Goal: Task Accomplishment & Management: Complete application form

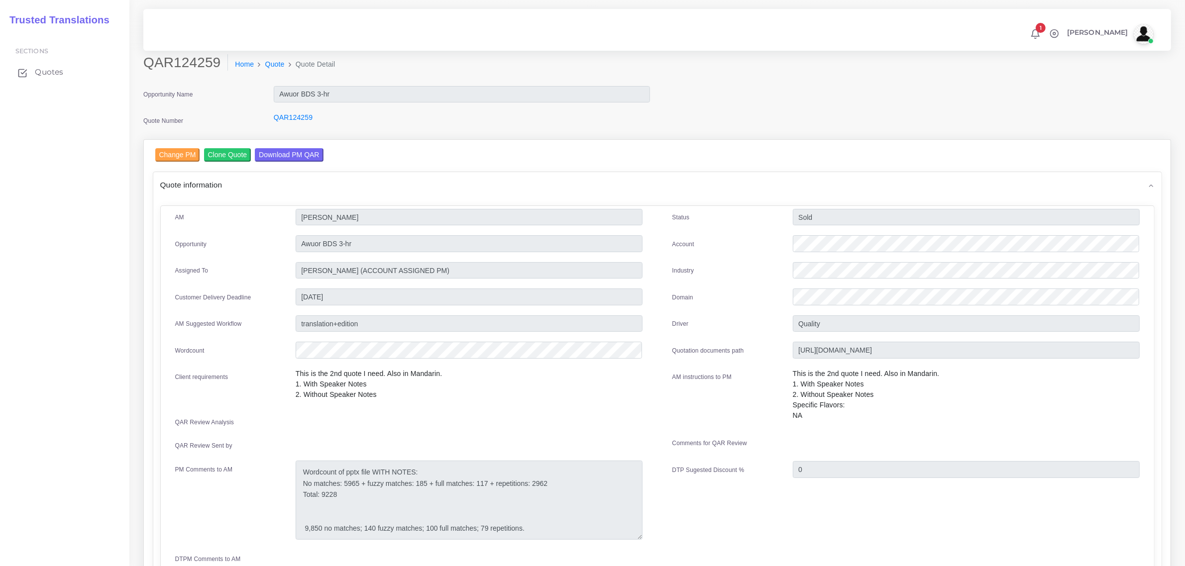
click at [48, 67] on span "Quotes" at bounding box center [49, 72] width 28 height 11
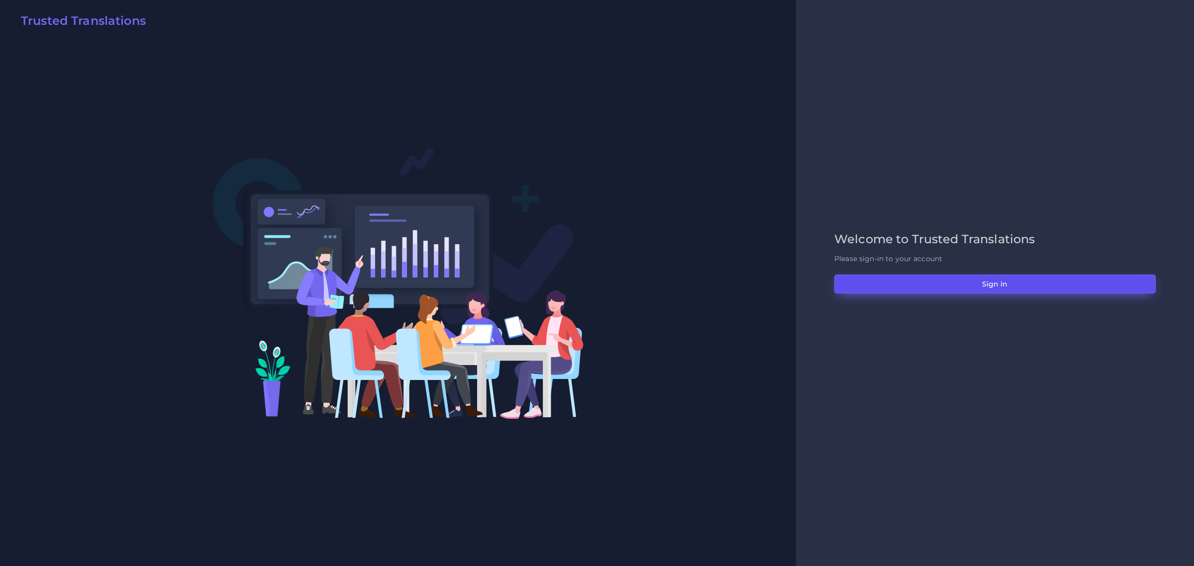
click at [1009, 285] on button "Sign in" at bounding box center [994, 284] width 321 height 19
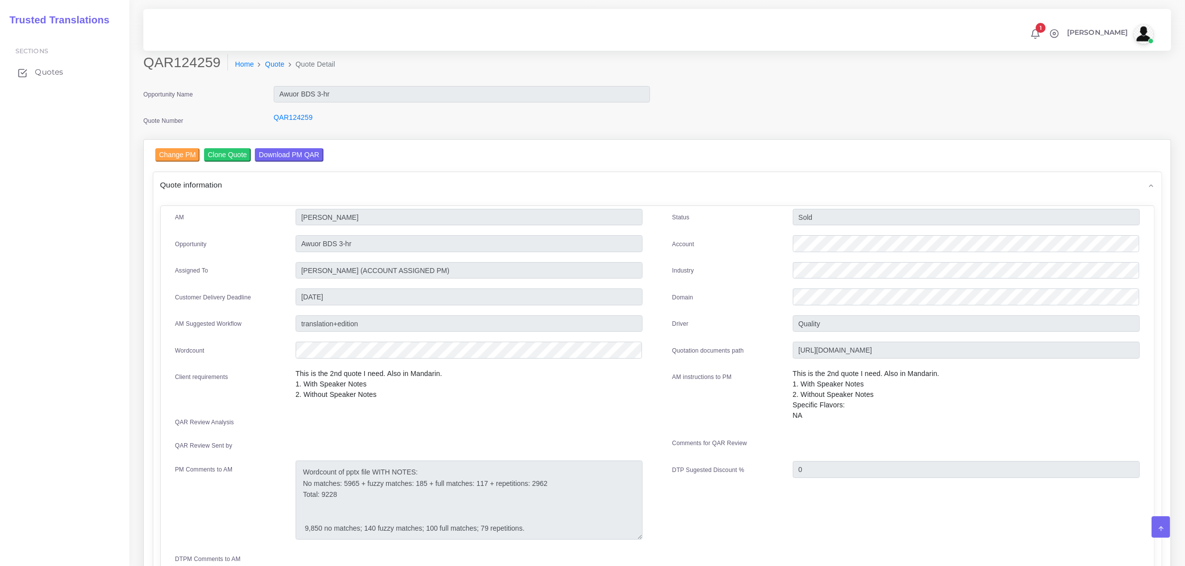
click at [48, 72] on span "Quotes" at bounding box center [49, 72] width 28 height 11
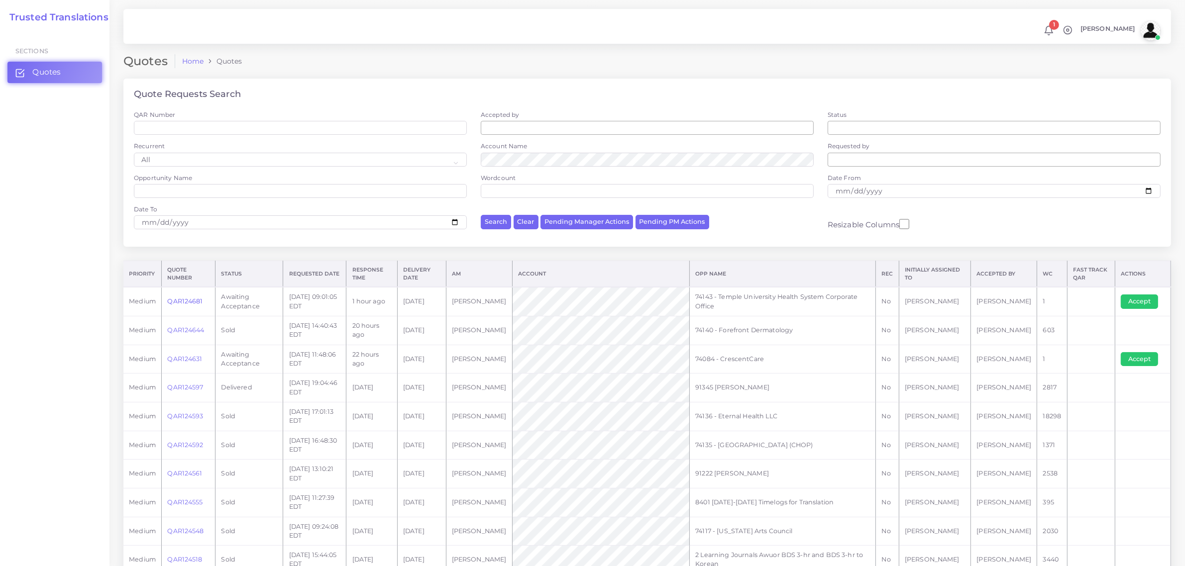
click at [193, 299] on link "QAR124681" at bounding box center [184, 301] width 35 height 7
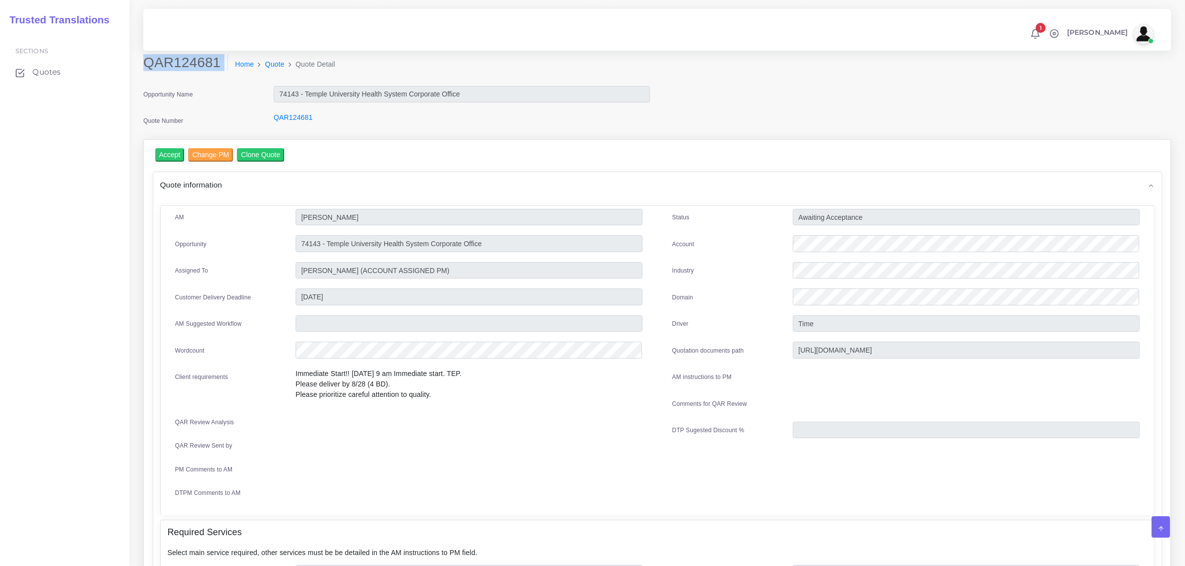
drag, startPoint x: 146, startPoint y: 65, endPoint x: 222, endPoint y: 71, distance: 76.4
click at [222, 71] on div "QAR124681 Home Quote Quote Detail" at bounding box center [527, 68] width 782 height 28
copy div "QAR124681"
click at [168, 152] on input "Accept" at bounding box center [169, 154] width 29 height 13
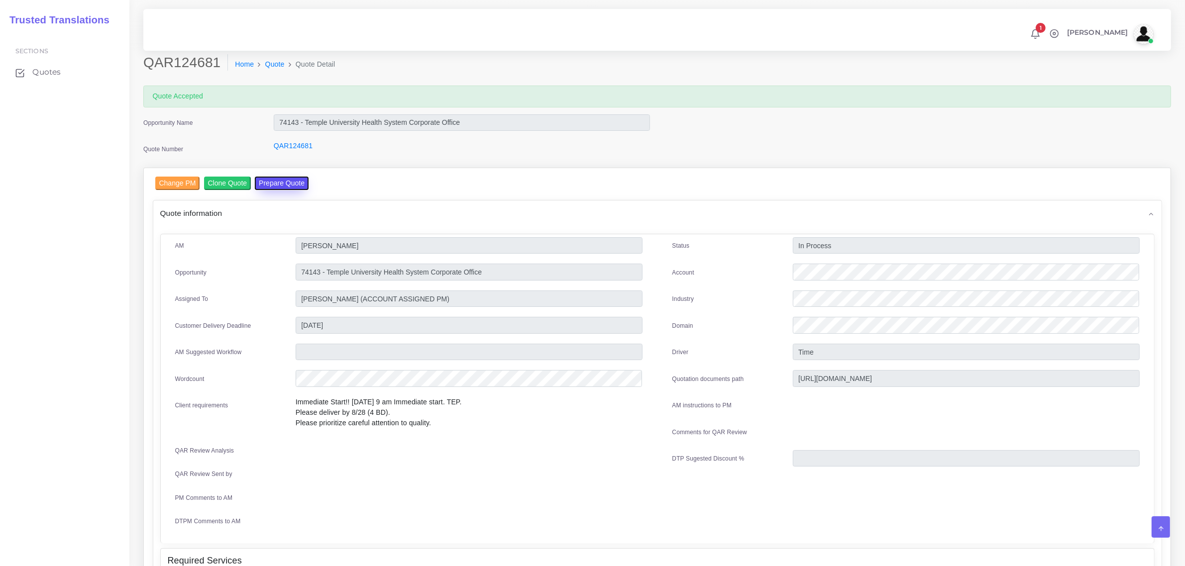
click at [277, 185] on button "Prepare Quote" at bounding box center [282, 183] width 54 height 13
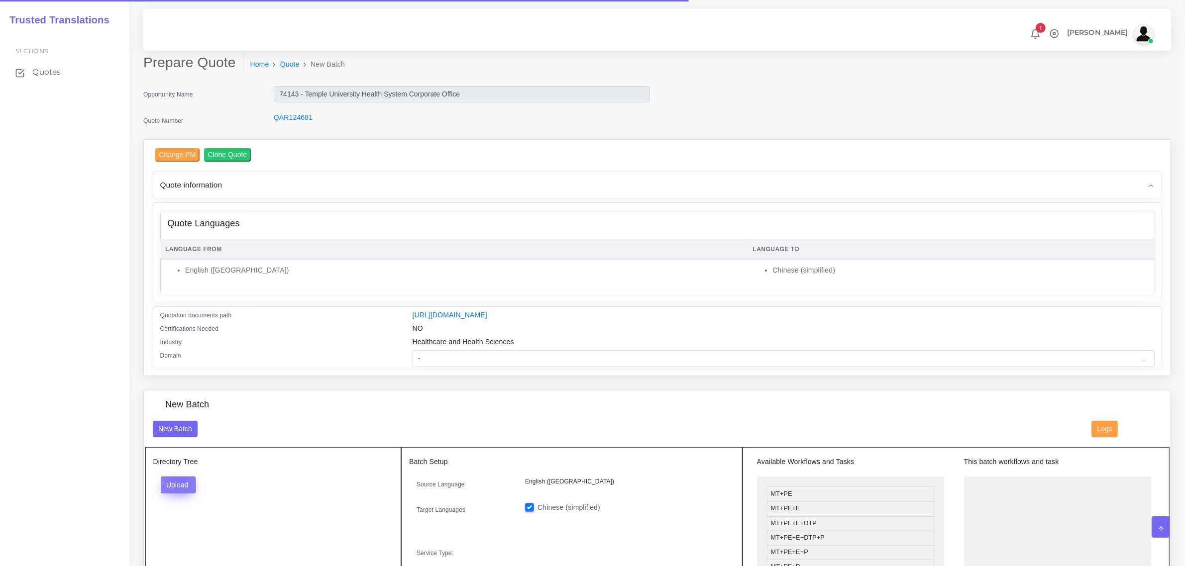
click at [178, 479] on button "Upload" at bounding box center [178, 485] width 35 height 17
click at [182, 521] on label "Files" at bounding box center [195, 522] width 69 height 12
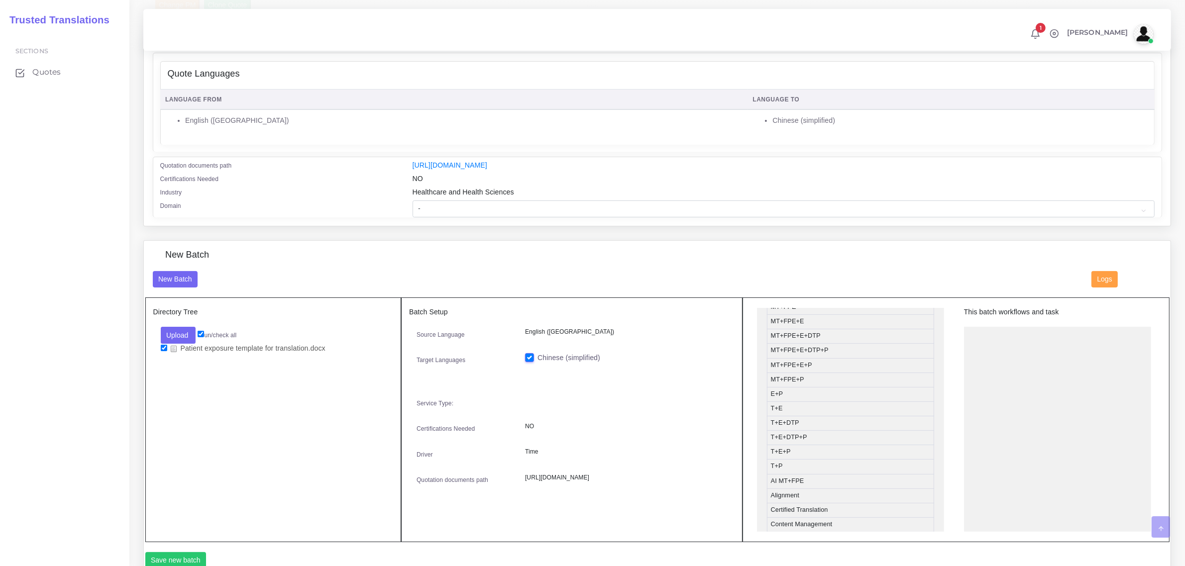
scroll to position [175, 0]
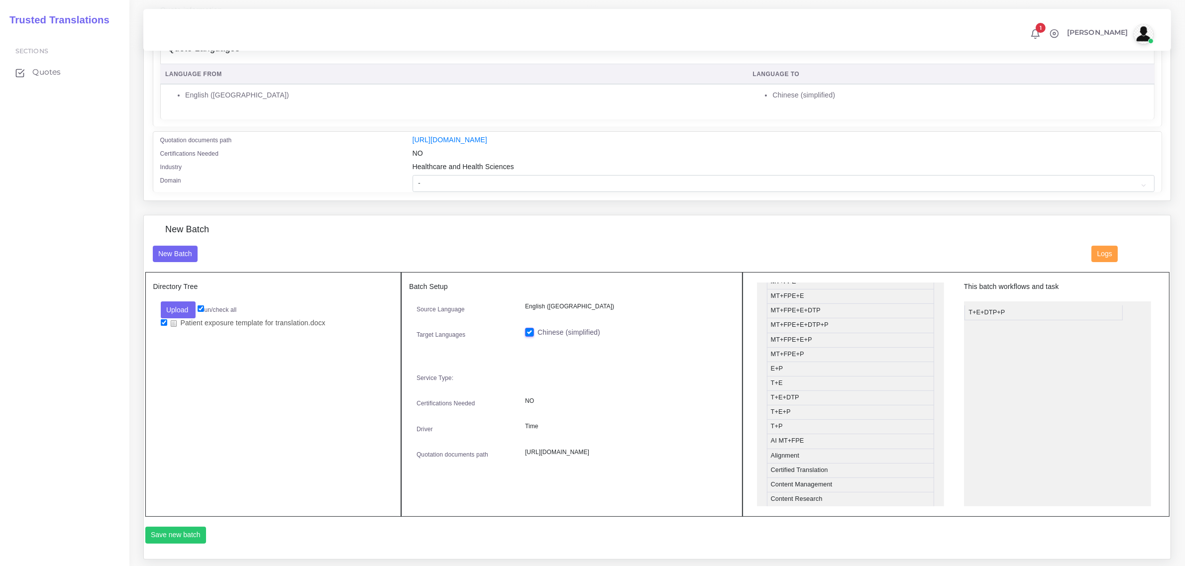
drag, startPoint x: 791, startPoint y: 414, endPoint x: 751, endPoint y: 399, distance: 42.7
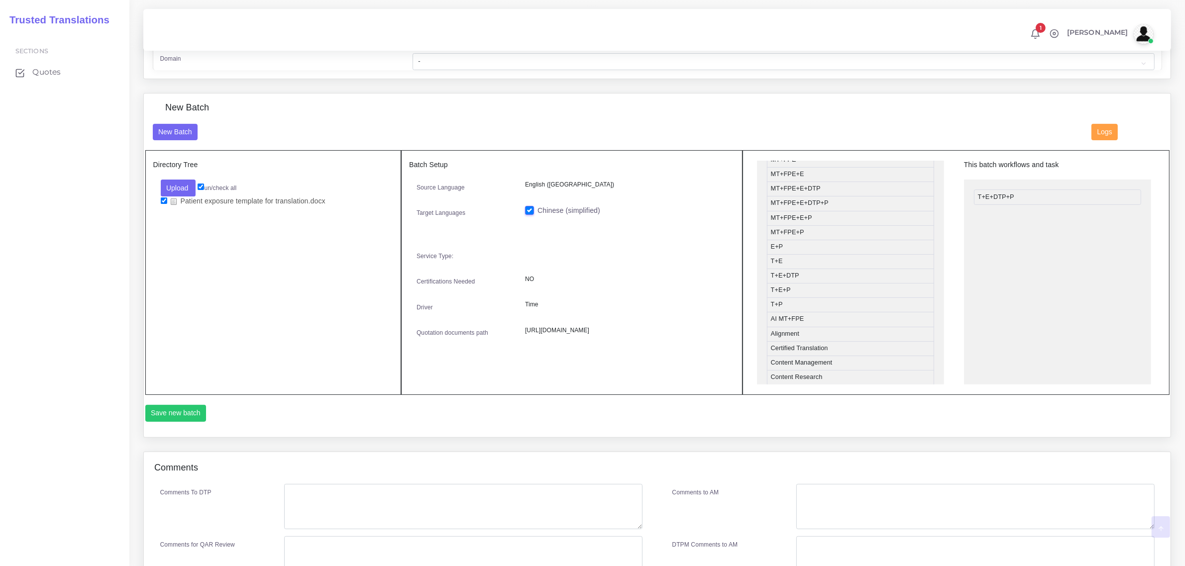
scroll to position [300, 0]
click at [165, 410] on button "Save new batch" at bounding box center [175, 411] width 61 height 17
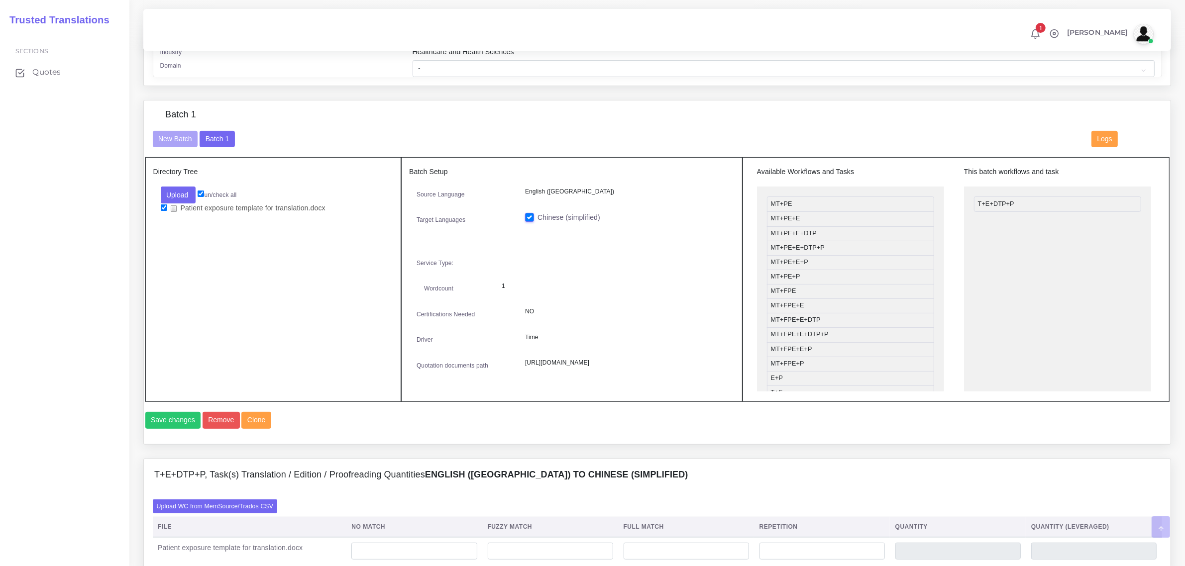
scroll to position [498, 0]
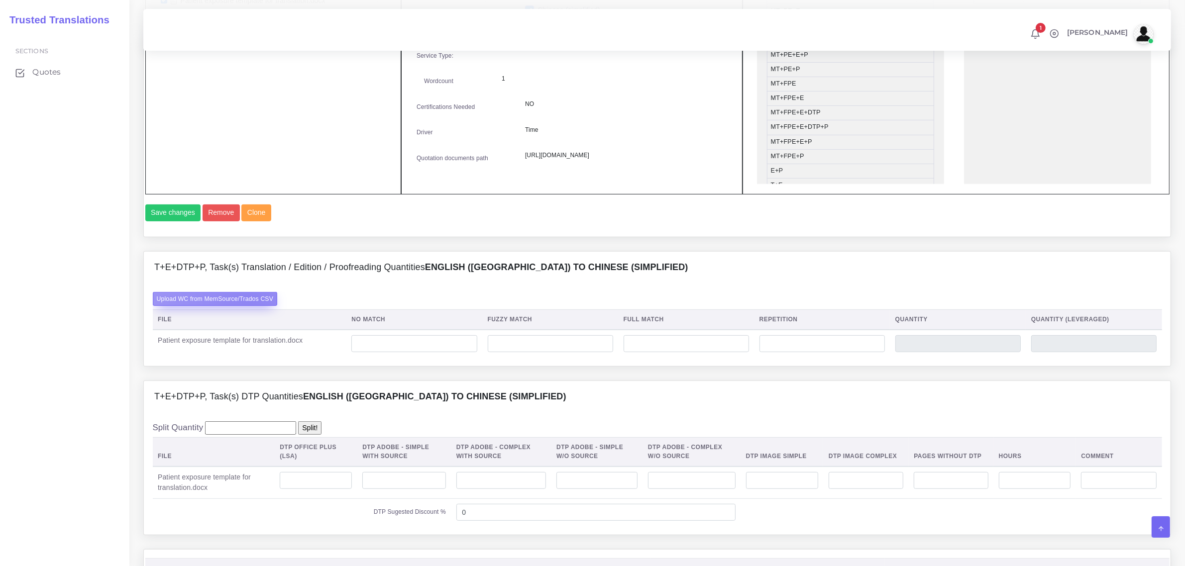
click at [249, 305] on label "Upload WC from MemSource/Trados CSV" at bounding box center [215, 298] width 125 height 13
click at [0, 0] on input "Upload WC from MemSource/Trados CSV" at bounding box center [0, 0] width 0 height 0
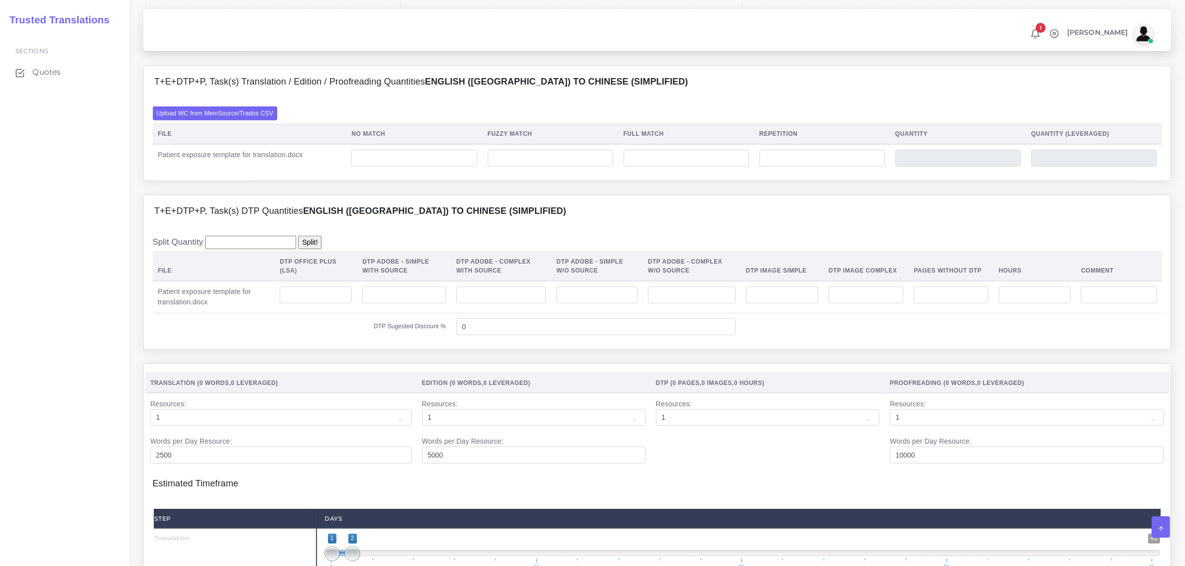
scroll to position [746, 0]
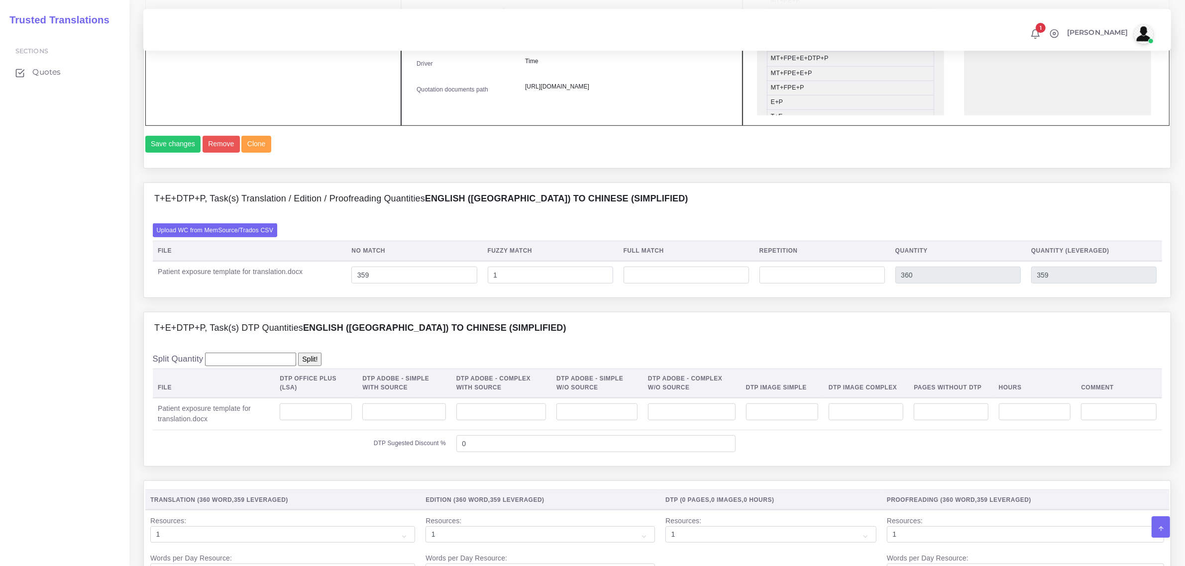
scroll to position [622, 0]
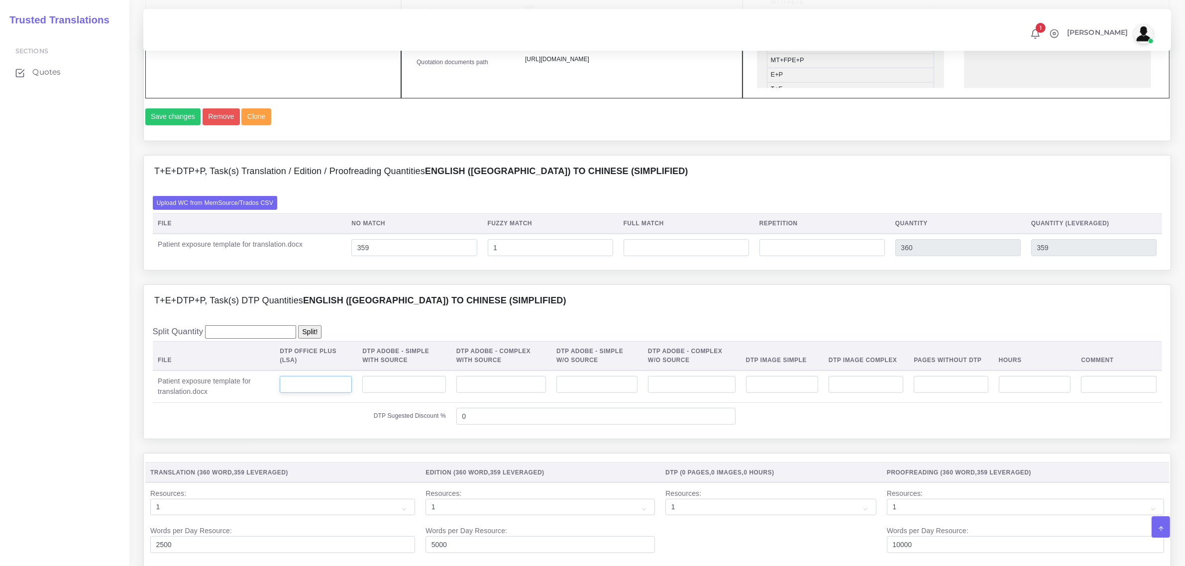
drag, startPoint x: 337, startPoint y: 401, endPoint x: 356, endPoint y: 396, distance: 20.2
click at [344, 393] on input "number" at bounding box center [316, 384] width 72 height 17
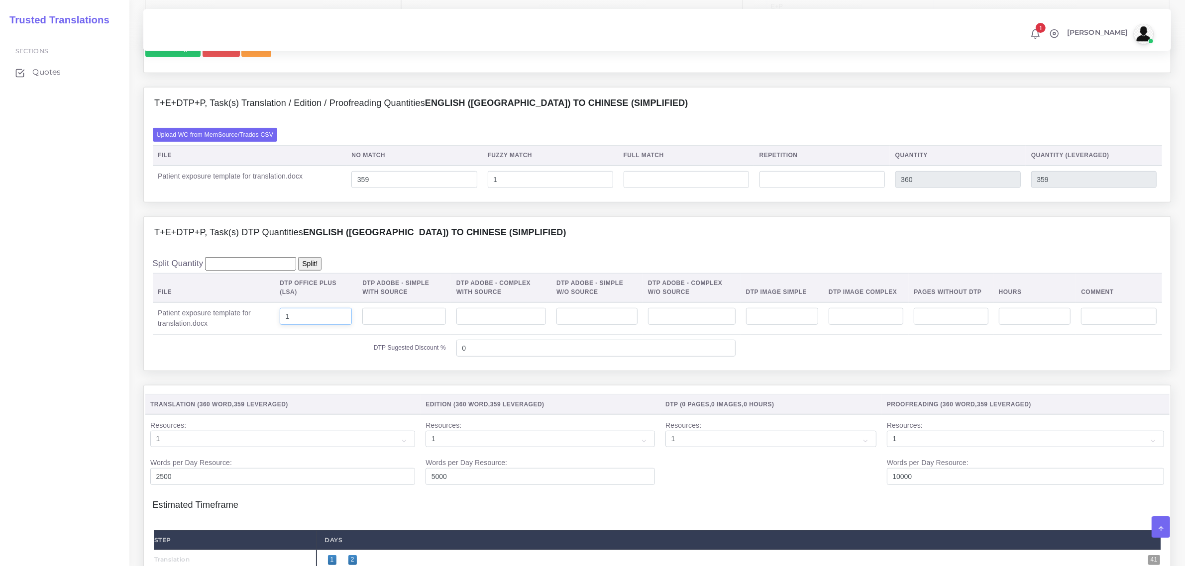
scroll to position [995, 0]
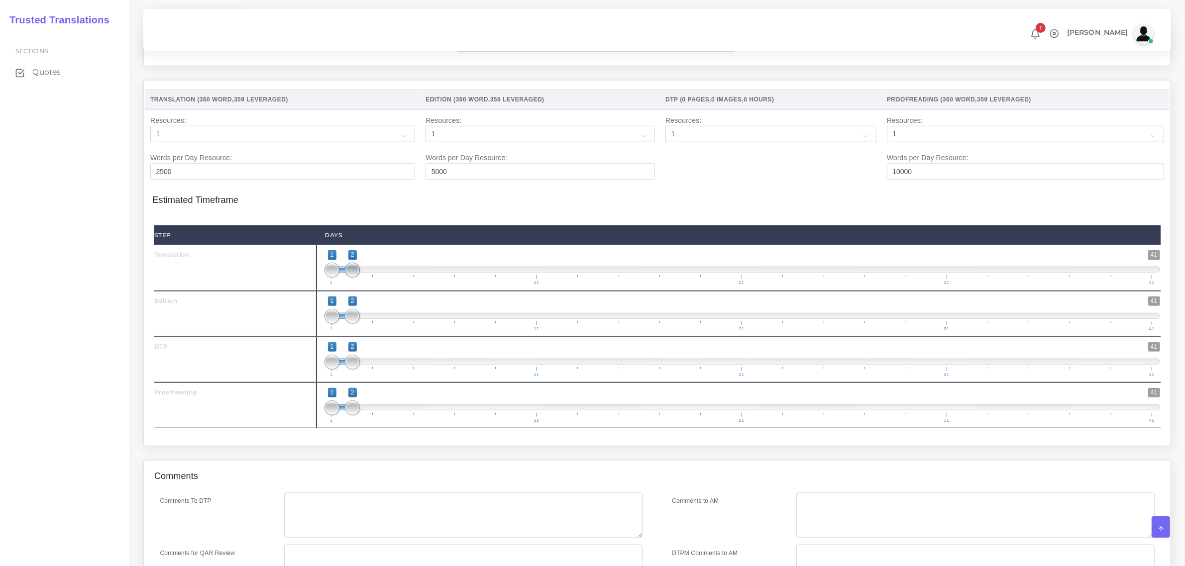
type input "1"
type input "1;1"
drag, startPoint x: 357, startPoint y: 286, endPoint x: 327, endPoint y: 306, distance: 36.2
click at [328, 285] on span "1 41 1 2 1 — 2 1 11 21 31 41" at bounding box center [741, 267] width 835 height 35
type input "2;2"
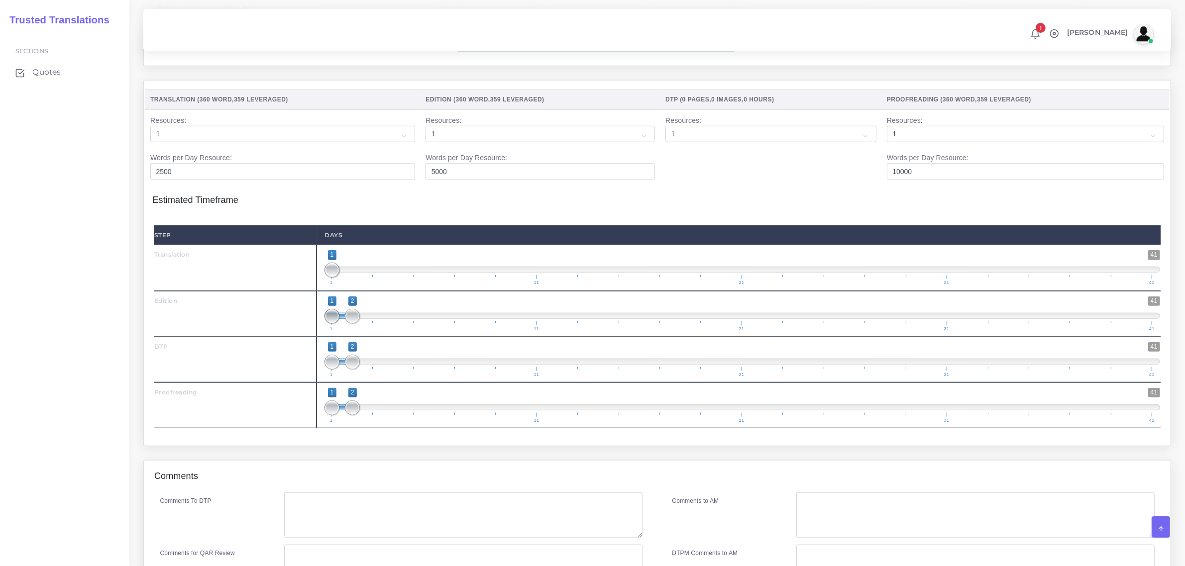
drag, startPoint x: 327, startPoint y: 334, endPoint x: 354, endPoint y: 359, distance: 37.3
click at [356, 331] on span "1 41 1 2 1 — 2 1 11 21 31 41" at bounding box center [741, 314] width 835 height 35
drag, startPoint x: 351, startPoint y: 389, endPoint x: 372, endPoint y: 382, distance: 22.5
click at [372, 370] on span at bounding box center [373, 362] width 15 height 15
type input "3;3"
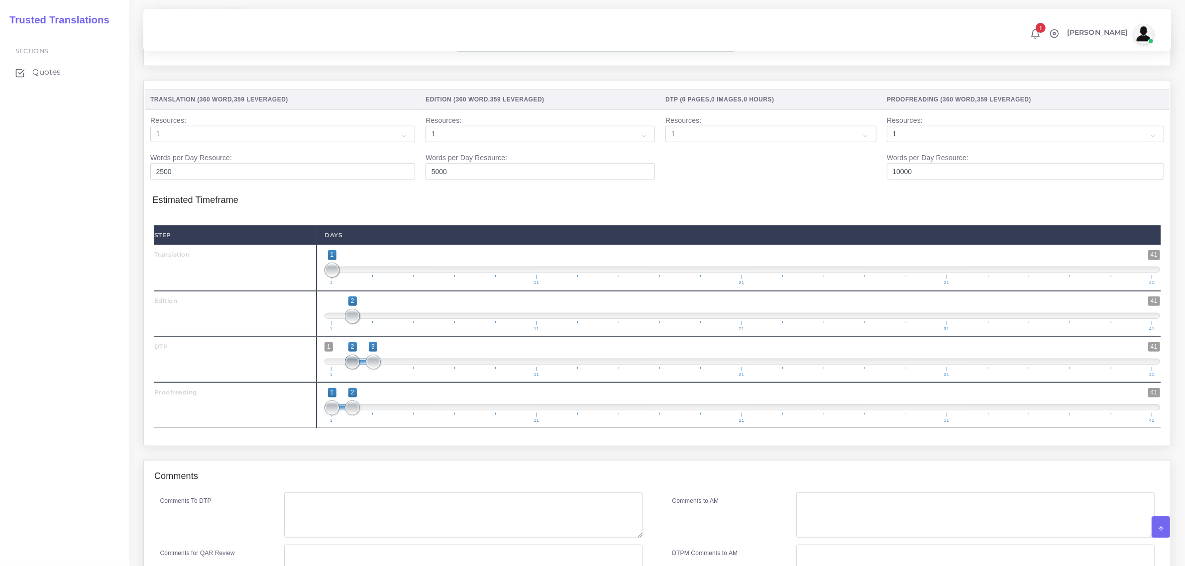
drag, startPoint x: 333, startPoint y: 382, endPoint x: 374, endPoint y: 382, distance: 40.8
click at [360, 370] on span at bounding box center [352, 362] width 15 height 15
drag, startPoint x: 353, startPoint y: 426, endPoint x: 373, endPoint y: 426, distance: 19.9
click at [373, 415] on span at bounding box center [373, 408] width 15 height 15
type input "3;3"
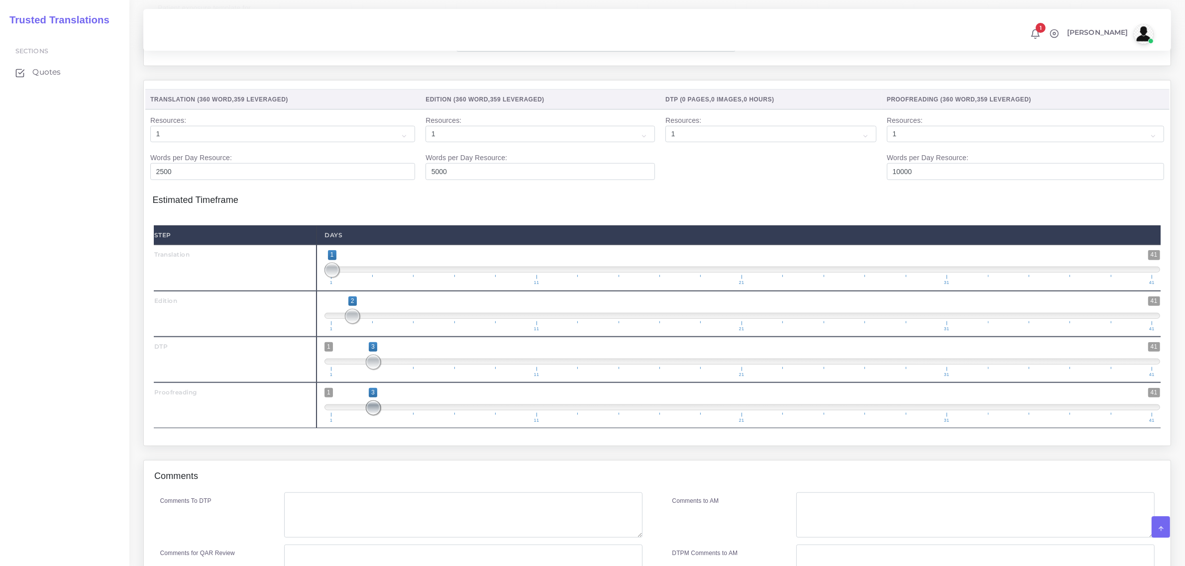
drag, startPoint x: 332, startPoint y: 431, endPoint x: 386, endPoint y: 437, distance: 54.6
click at [391, 423] on span "1 41 3 3 3 — 3 1 11 21 31 41" at bounding box center [741, 405] width 835 height 35
click at [311, 536] on textarea "Comments To DTP" at bounding box center [463, 516] width 358 height 46
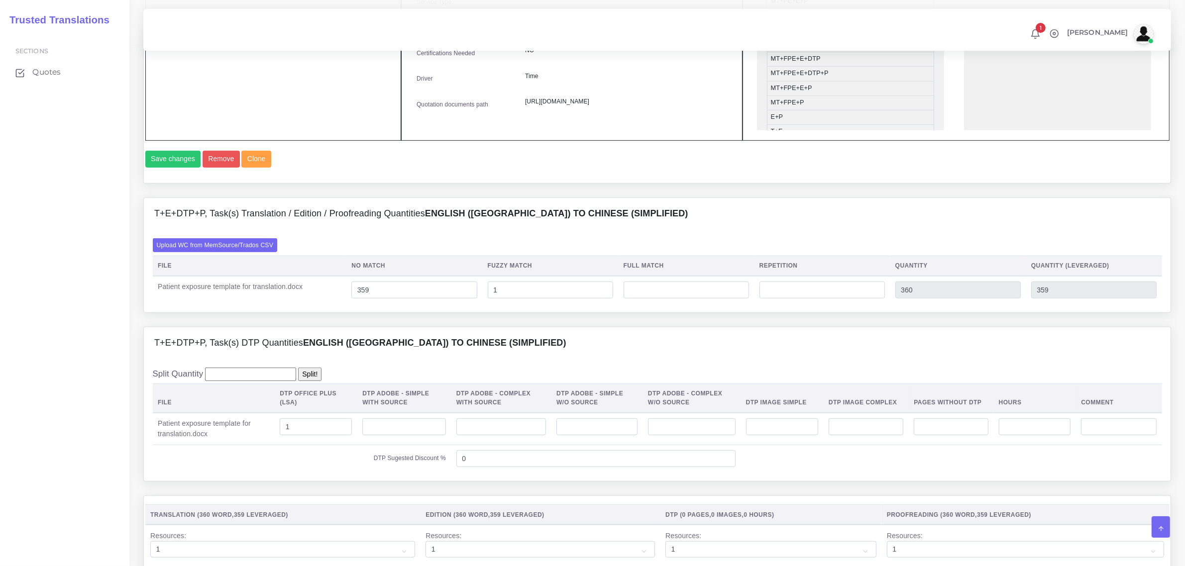
scroll to position [249, 0]
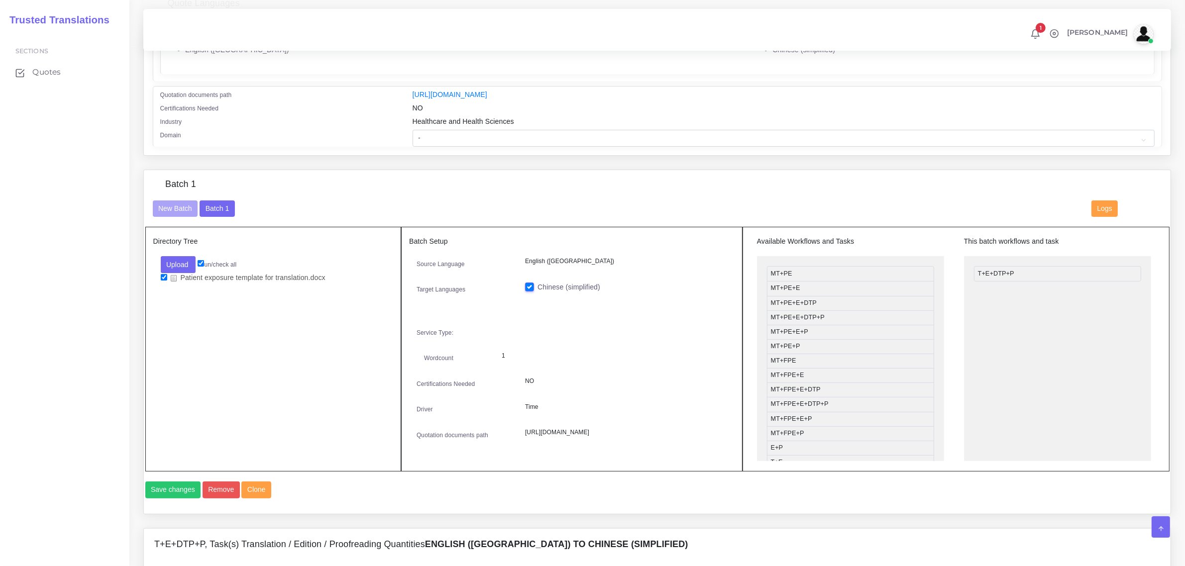
type textarea "no special instructions"
click at [512, 135] on select "- Advertising and Media Agriculture, Forestry and Fishing Architecture, Buildin…" at bounding box center [783, 138] width 742 height 17
select select "Healthcare and Health Sciences"
click at [412, 130] on select "- Advertising and Media Agriculture, Forestry and Fishing Architecture, Buildin…" at bounding box center [783, 138] width 742 height 17
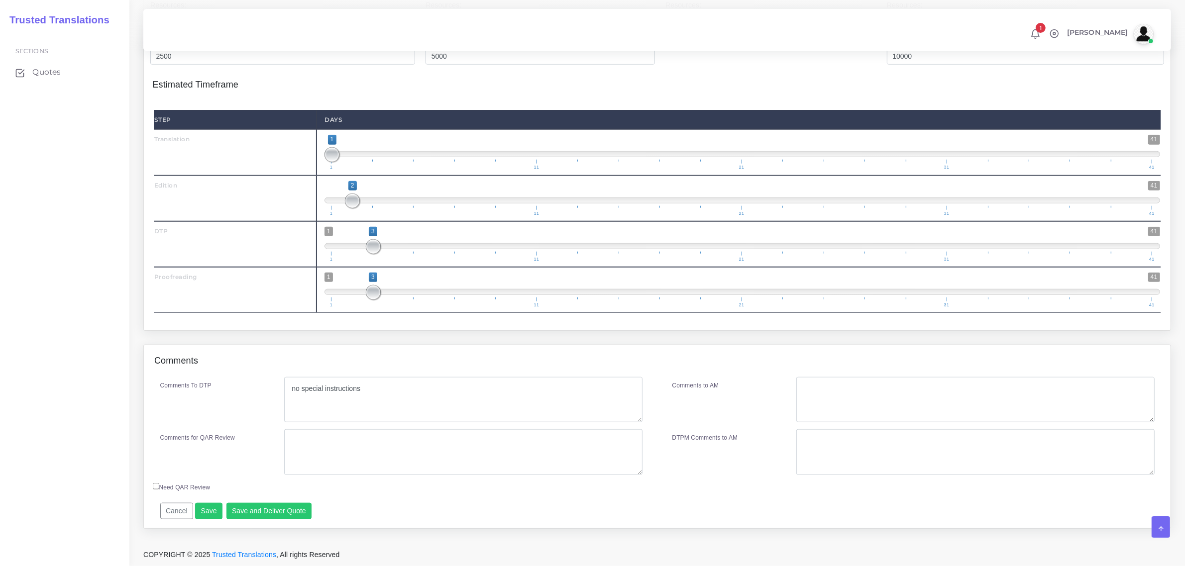
scroll to position [1132, 0]
click at [280, 512] on button "Save and Deliver Quote" at bounding box center [269, 511] width 86 height 17
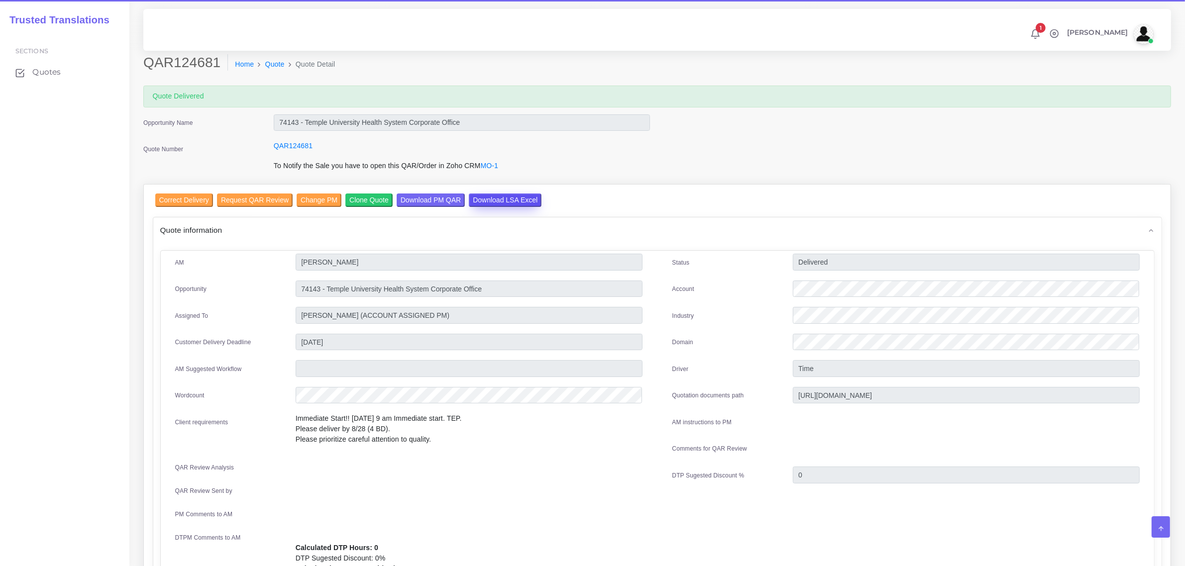
click at [494, 200] on input "Download LSA Excel" at bounding box center [505, 200] width 73 height 13
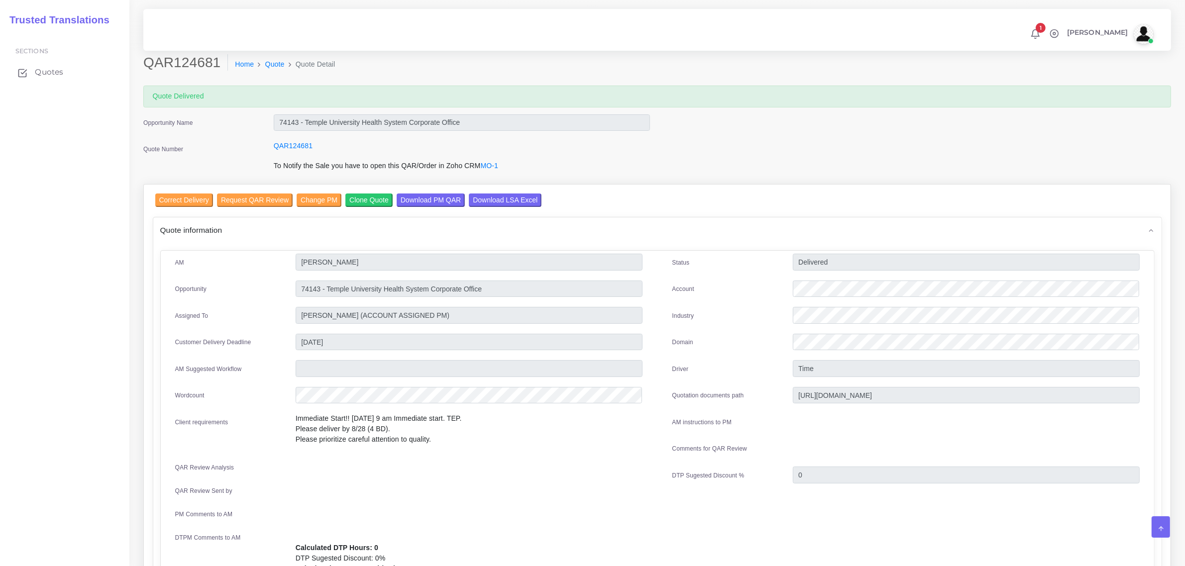
click at [44, 68] on span "Quotes" at bounding box center [49, 72] width 28 height 11
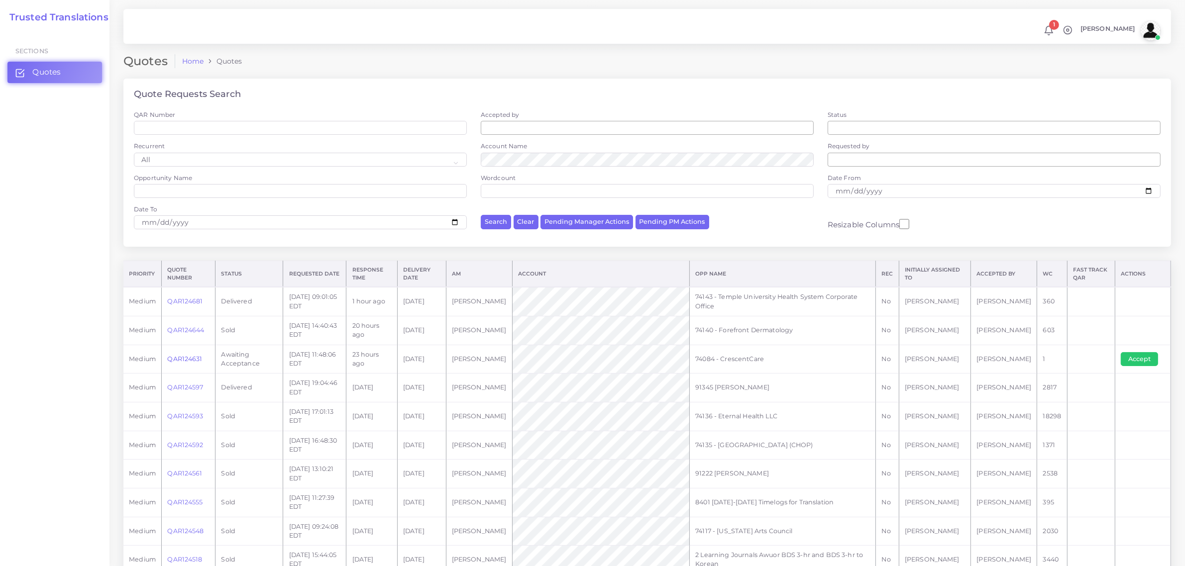
click at [192, 356] on link "QAR124631" at bounding box center [184, 358] width 35 height 7
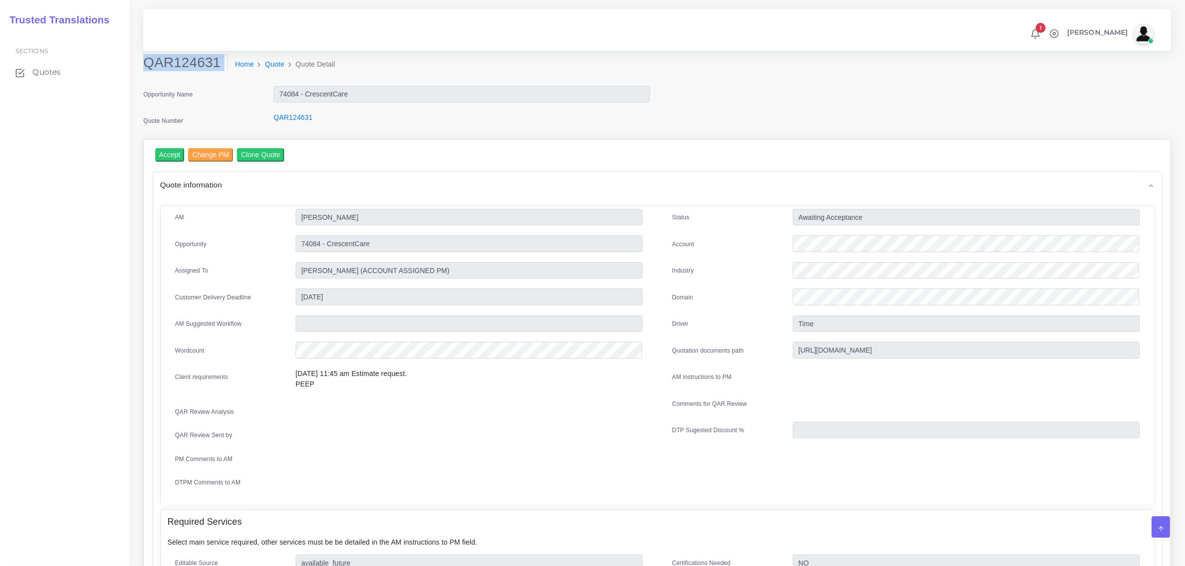
click at [146, 61] on div "QAR124631 Home Quote Quote Detail" at bounding box center [527, 68] width 782 height 28
copy div "QAR124631"
click at [175, 151] on input "Accept" at bounding box center [169, 154] width 29 height 13
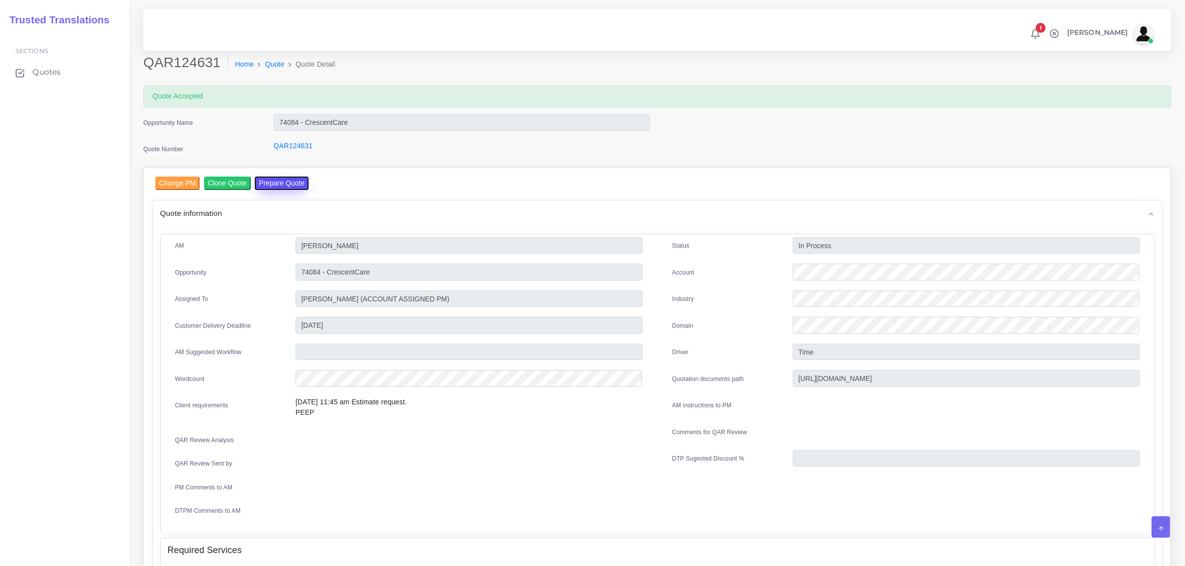
click at [285, 182] on button "Prepare Quote" at bounding box center [282, 183] width 54 height 13
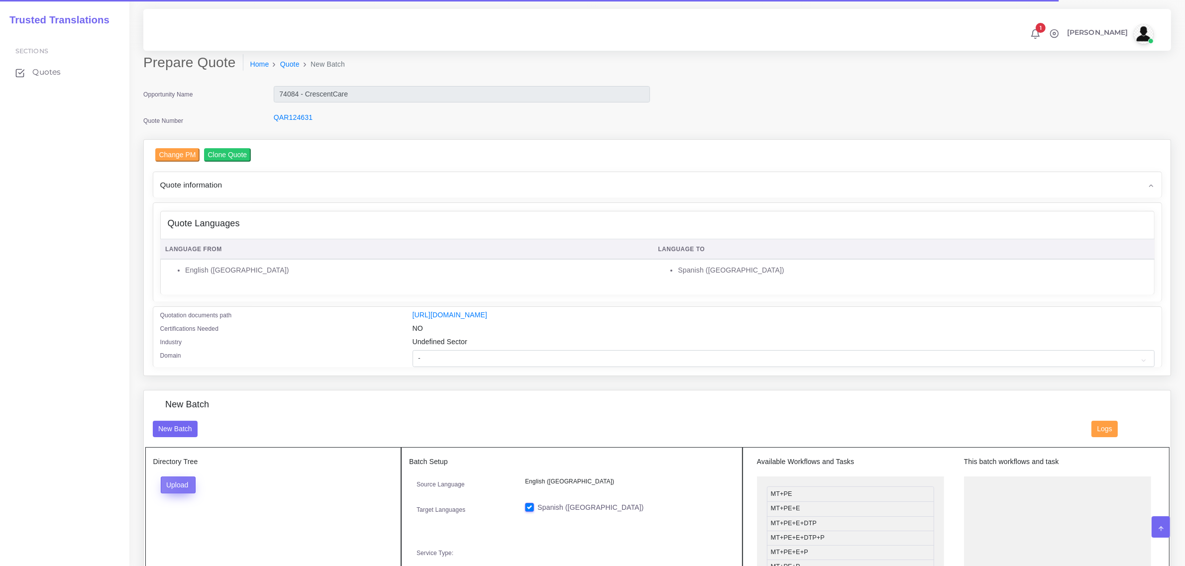
click at [185, 483] on button "Upload" at bounding box center [178, 485] width 35 height 17
click at [187, 516] on label "Files" at bounding box center [195, 522] width 69 height 12
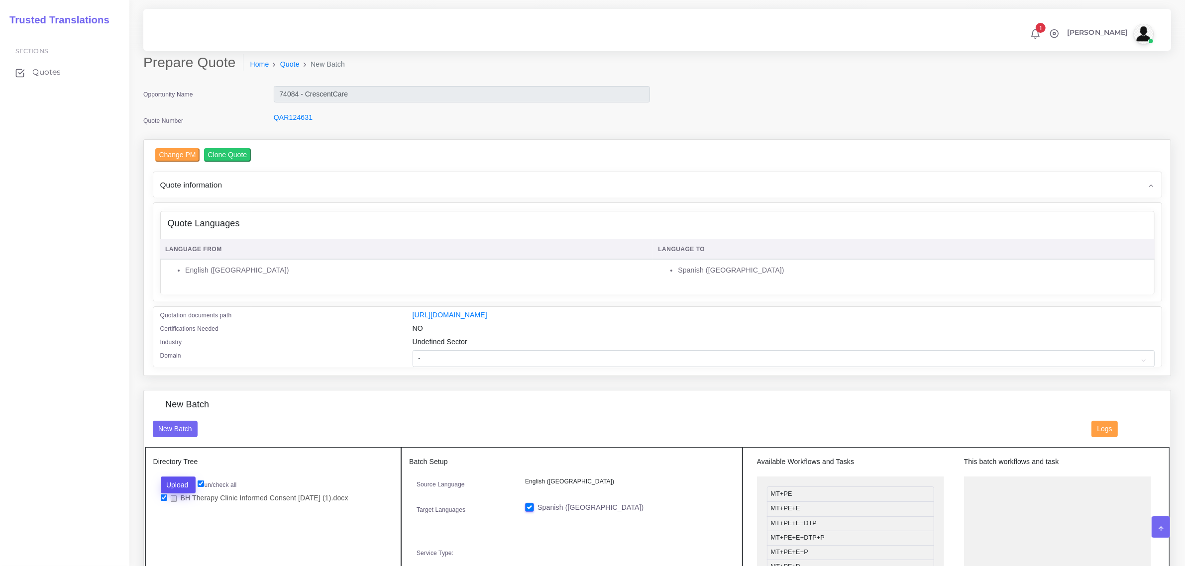
click at [183, 483] on button "Upload" at bounding box center [178, 485] width 35 height 17
click at [188, 519] on label "Files" at bounding box center [195, 522] width 69 height 12
drag, startPoint x: 824, startPoint y: 541, endPoint x: 1028, endPoint y: 489, distance: 210.7
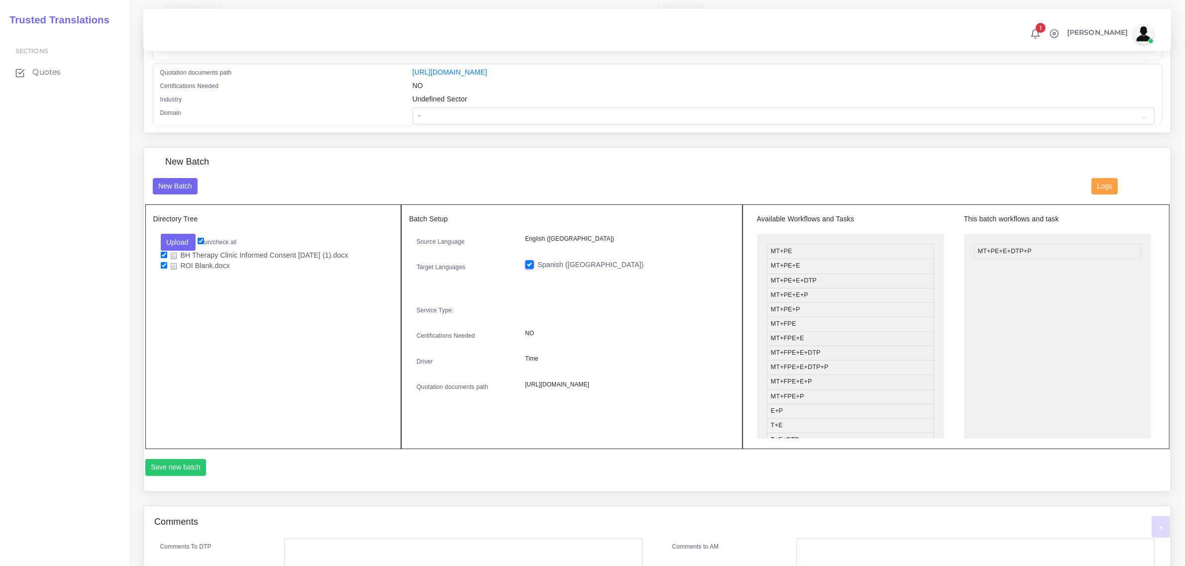
scroll to position [311, 0]
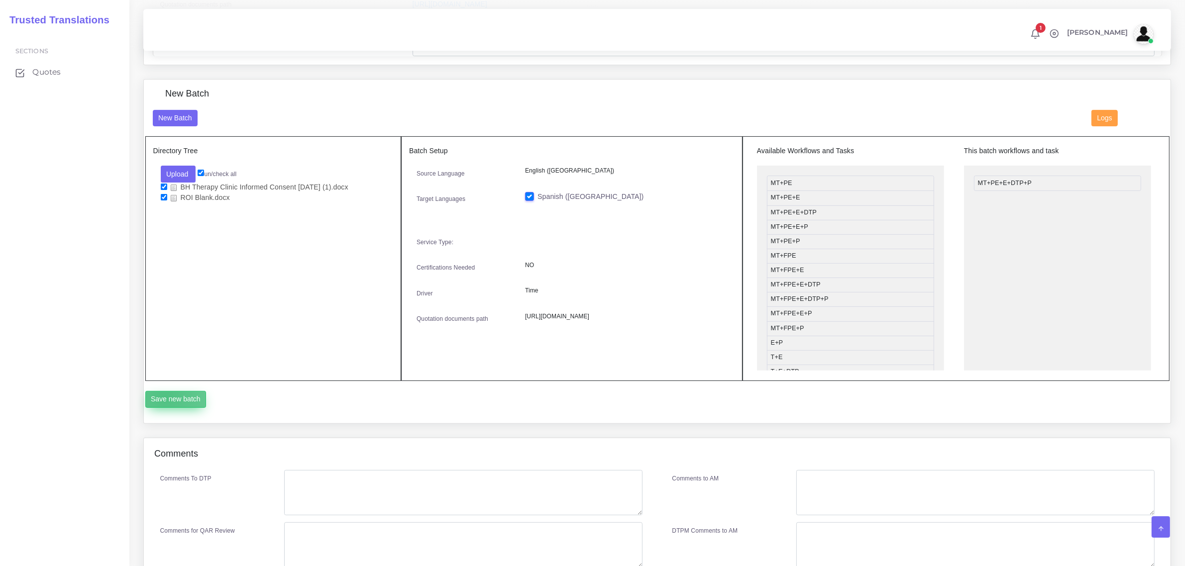
click at [165, 395] on button "Save new batch" at bounding box center [175, 399] width 61 height 17
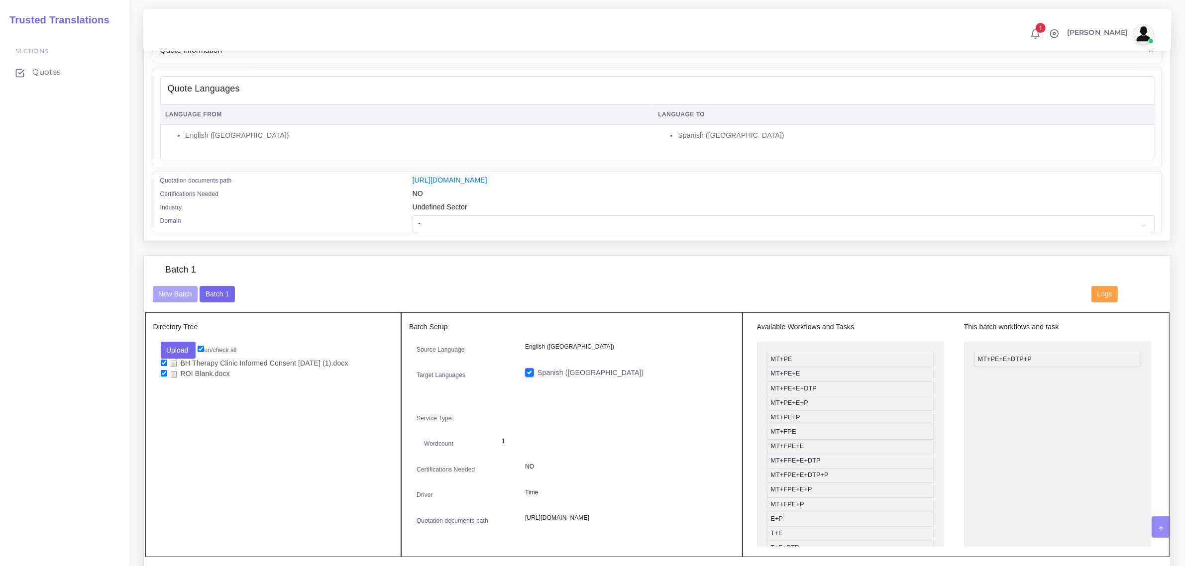
scroll to position [373, 0]
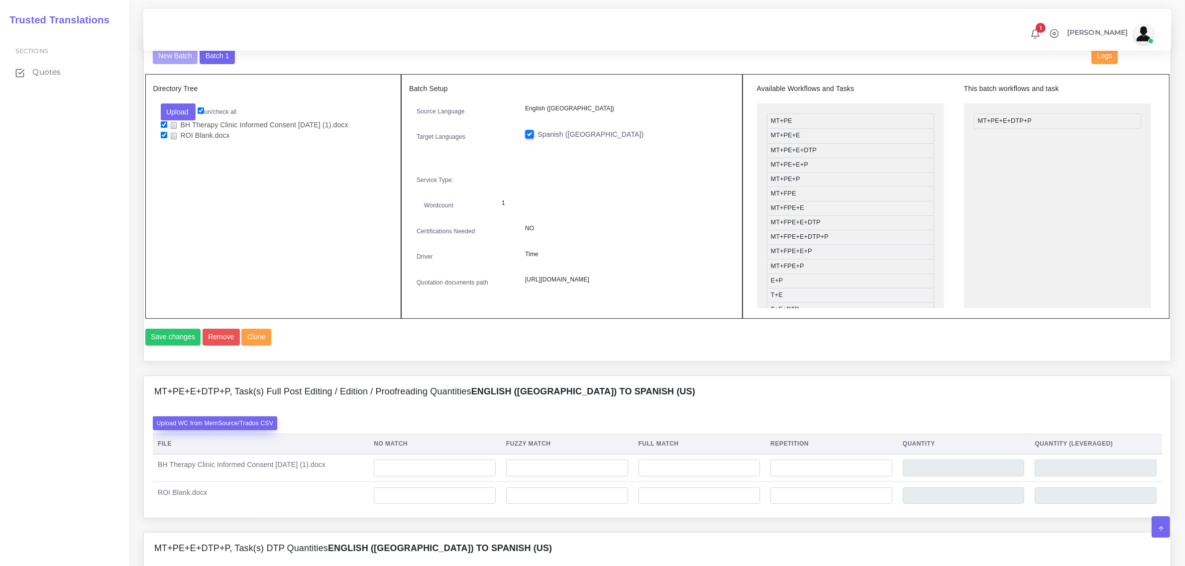
click at [235, 430] on label "Upload WC from MemSource/Trados CSV" at bounding box center [215, 422] width 125 height 13
click at [0, 0] on input "Upload WC from MemSource/Trados CSV" at bounding box center [0, 0] width 0 height 0
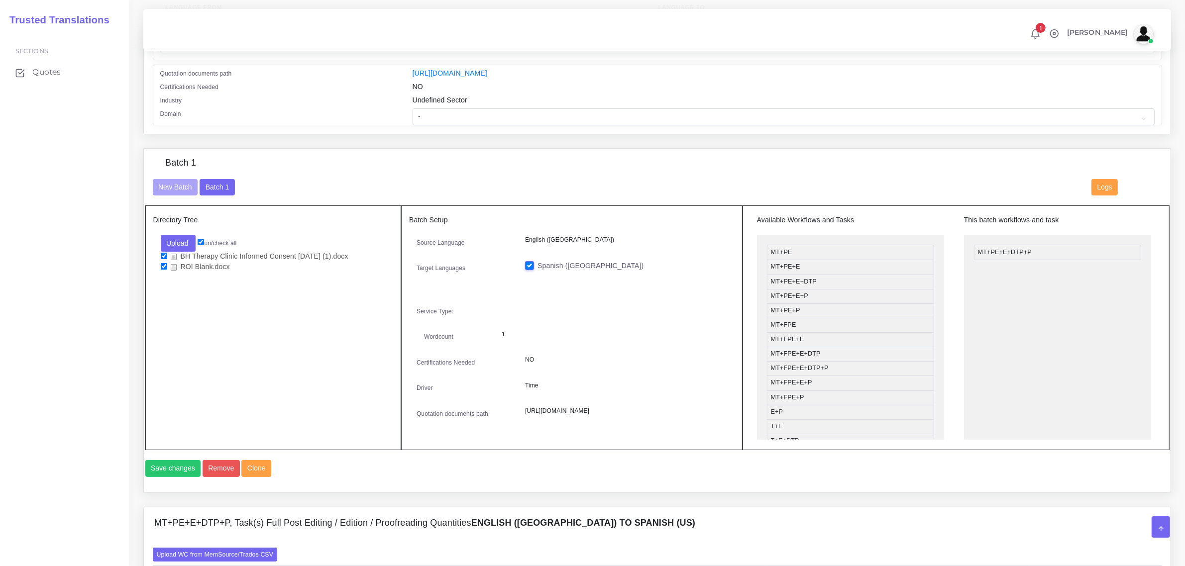
scroll to position [187, 0]
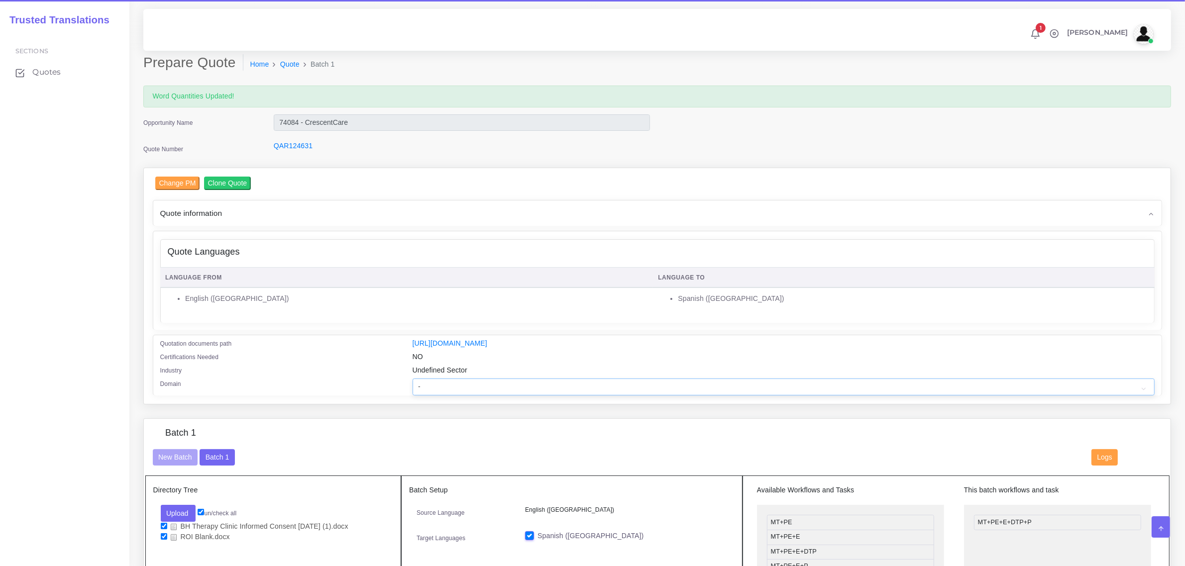
click at [444, 382] on select "- Advertising and Media Agriculture, Forestry and Fishing Architecture, Buildin…" at bounding box center [783, 387] width 742 height 17
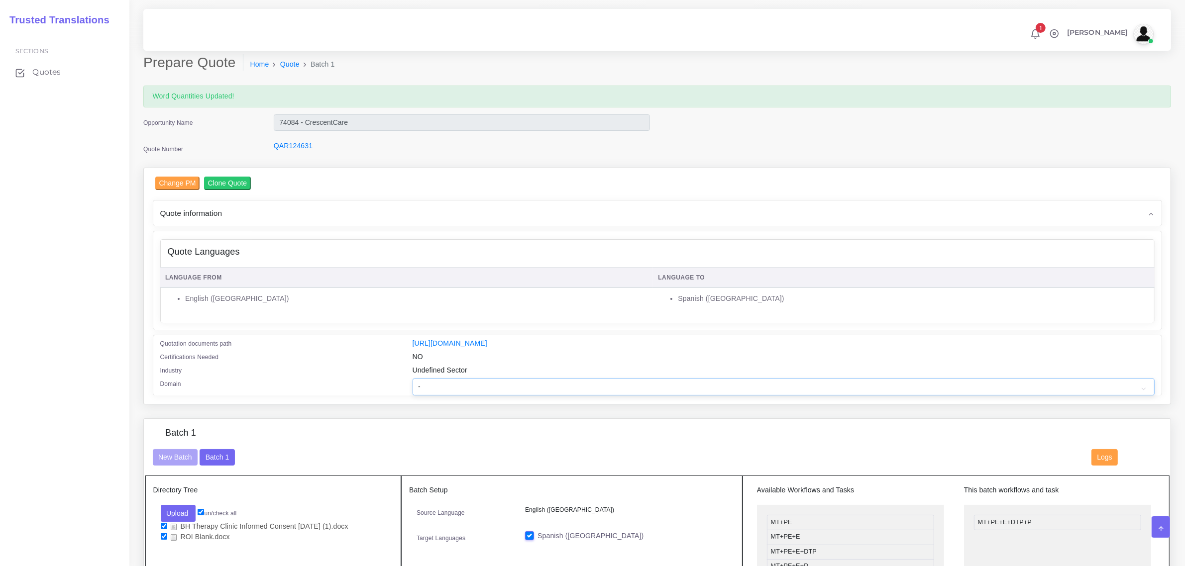
select select "Healthcare and Health Sciences"
click at [412, 379] on select "- Advertising and Media Agriculture, Forestry and Fishing Architecture, Buildin…" at bounding box center [783, 387] width 742 height 17
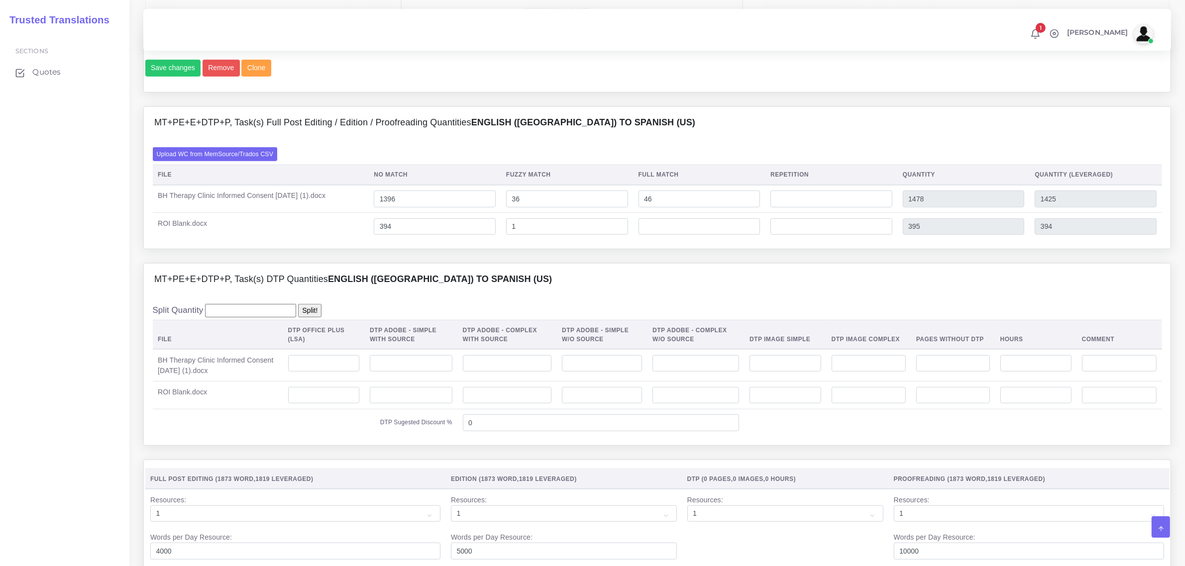
scroll to position [684, 0]
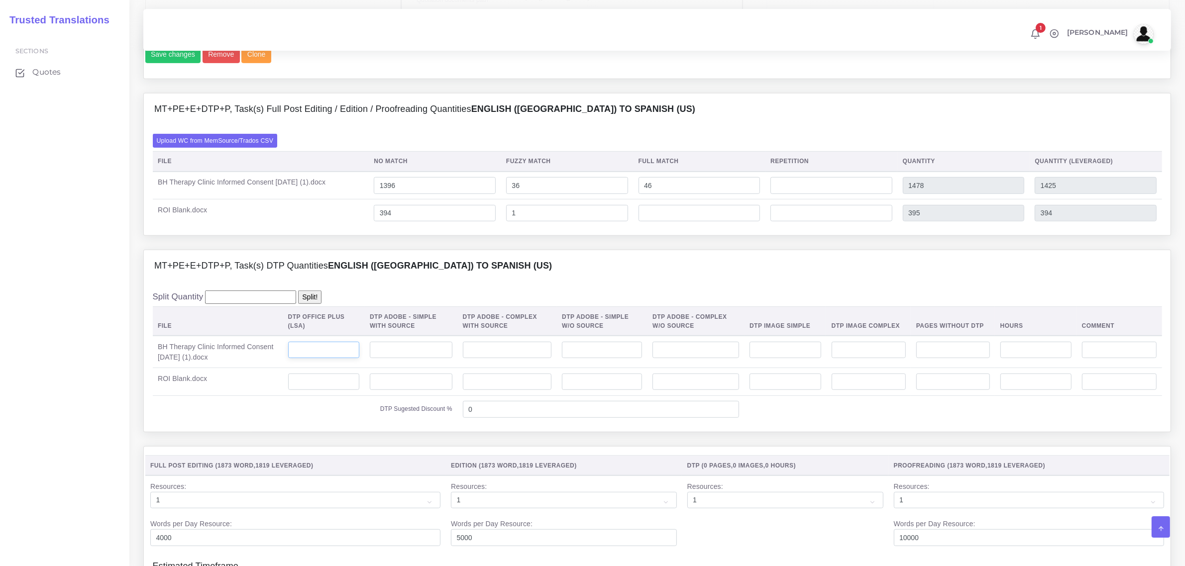
click at [331, 359] on input "number" at bounding box center [323, 350] width 71 height 17
type input "3"
click at [322, 391] on input "number" at bounding box center [323, 382] width 71 height 17
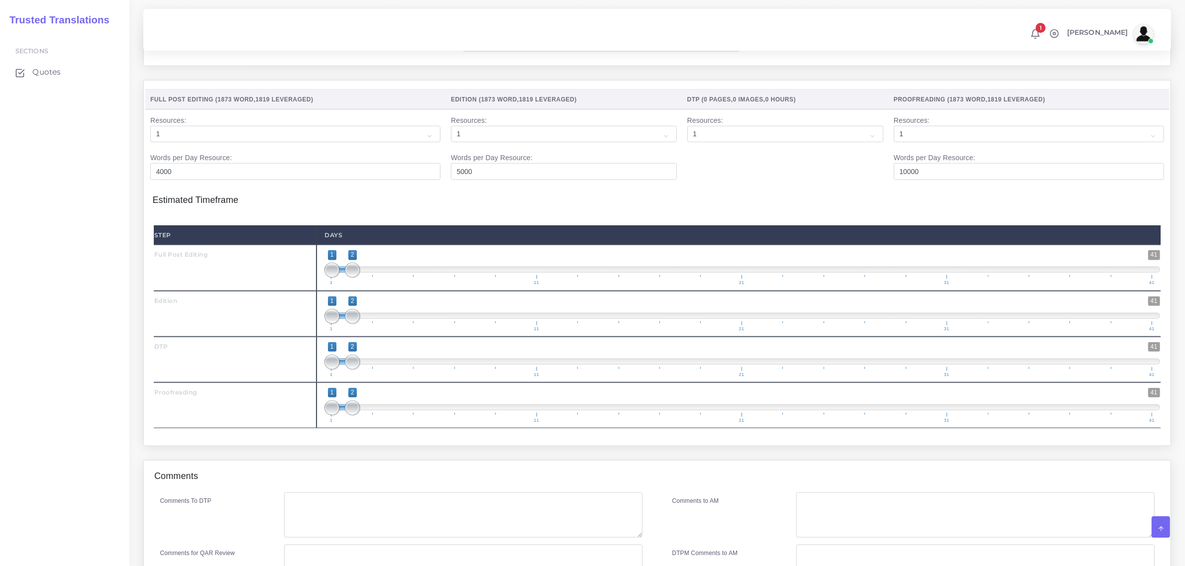
scroll to position [1057, 0]
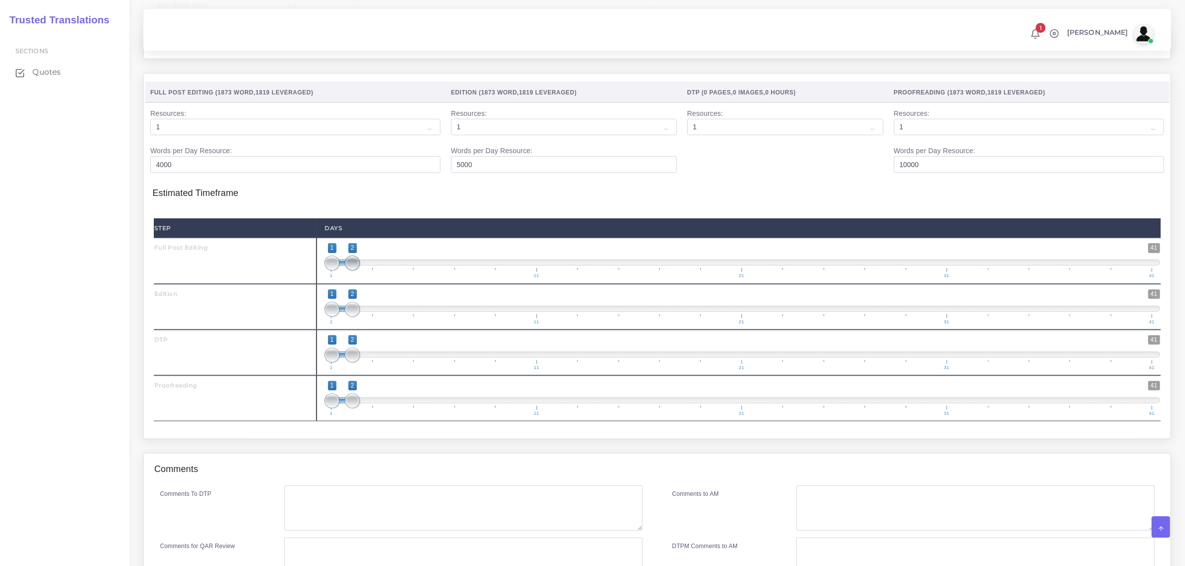
type input "1"
type input "1;1"
drag, startPoint x: 347, startPoint y: 284, endPoint x: 319, endPoint y: 321, distance: 46.6
click at [318, 312] on div "Step Days Full Post Editing 1 41 1 1 1 — 1 1 11 21 31 41 1;1" at bounding box center [657, 319] width 1007 height 203
type input "2;2"
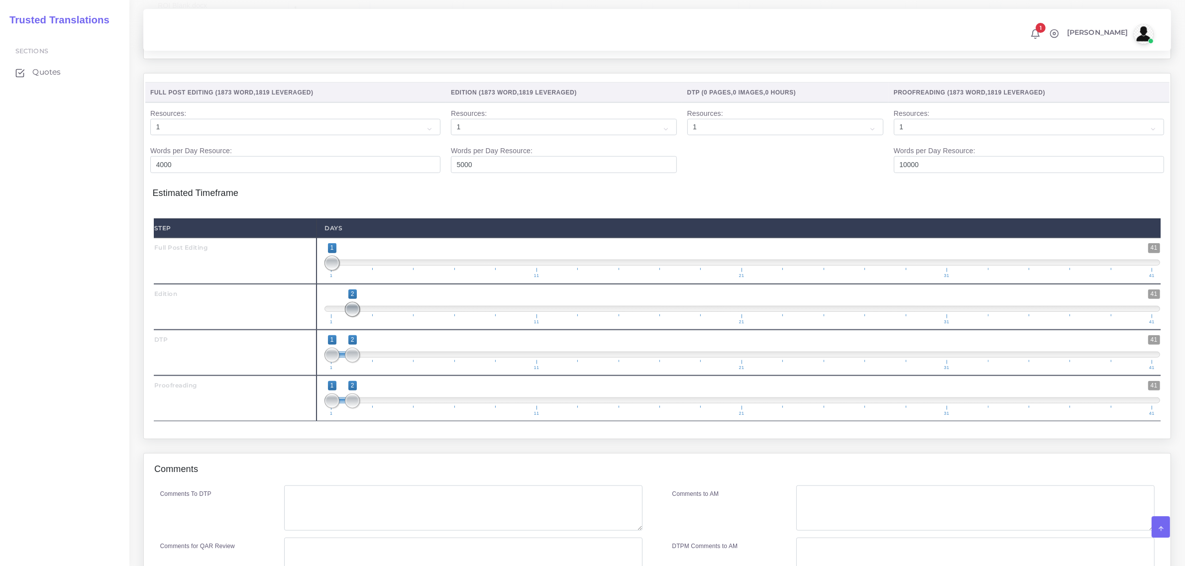
drag, startPoint x: 333, startPoint y: 333, endPoint x: 362, endPoint y: 359, distance: 38.8
click at [359, 330] on div "1 41 2 2 2 — 2 1 11 21 31 41 2;2" at bounding box center [741, 307] width 851 height 46
drag, startPoint x: 353, startPoint y: 374, endPoint x: 363, endPoint y: 375, distance: 10.0
click at [369, 363] on span at bounding box center [373, 355] width 15 height 15
type input "3;3"
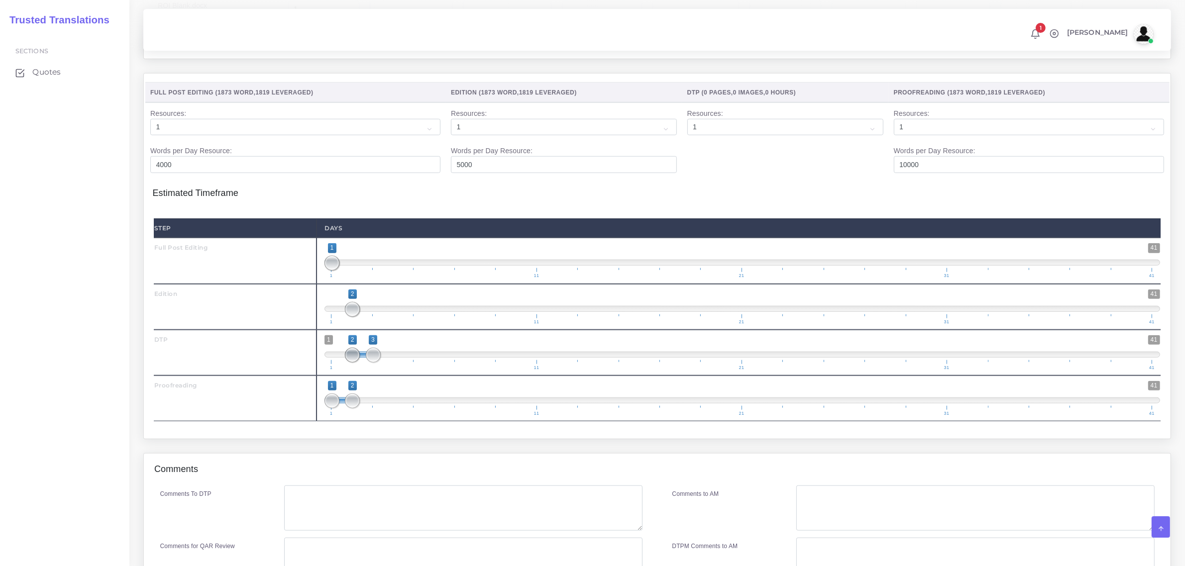
drag, startPoint x: 333, startPoint y: 379, endPoint x: 376, endPoint y: 374, distance: 43.1
click at [360, 363] on span at bounding box center [352, 355] width 15 height 15
drag, startPoint x: 355, startPoint y: 420, endPoint x: 387, endPoint y: 429, distance: 33.6
click at [387, 416] on span "1 41 1 4 1 — 4 1 11 21 31 41" at bounding box center [741, 398] width 835 height 35
type input "4;4"
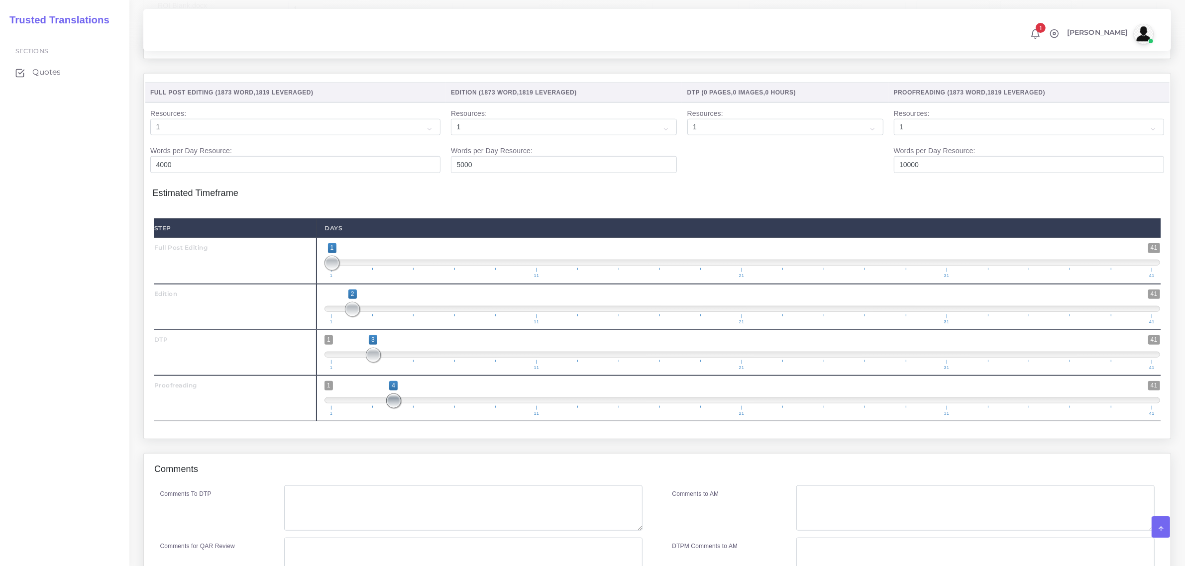
drag, startPoint x: 331, startPoint y: 422, endPoint x: 314, endPoint y: 500, distance: 79.8
click at [414, 416] on span "1 41 4 4 4 — 4 1 11 21 31 41" at bounding box center [741, 398] width 835 height 35
click at [314, 513] on textarea "Comments To DTP" at bounding box center [463, 509] width 358 height 46
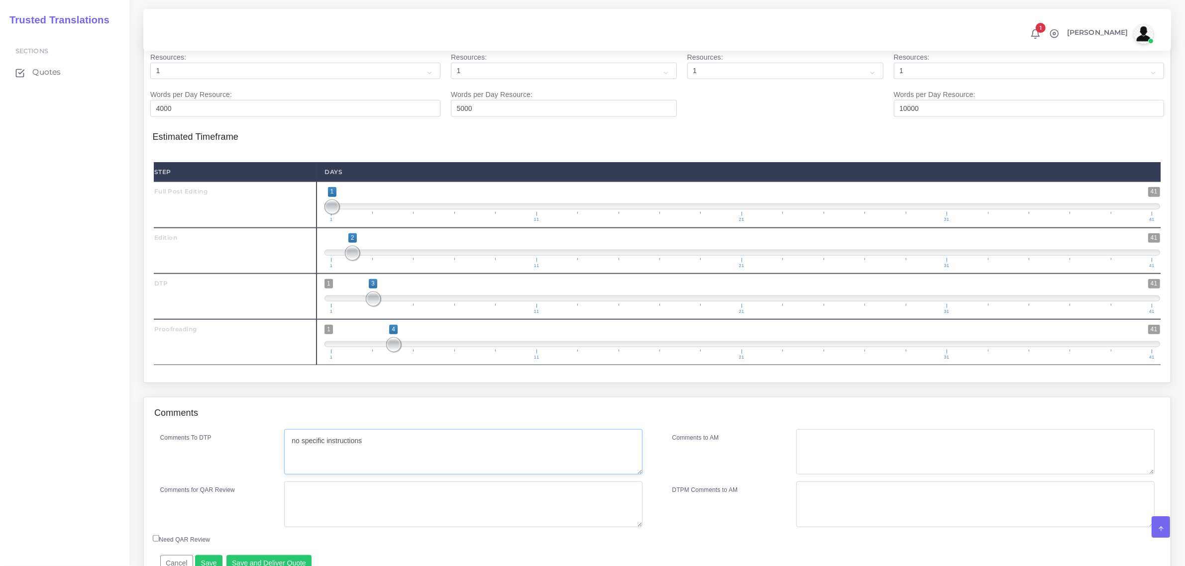
scroll to position [1188, 0]
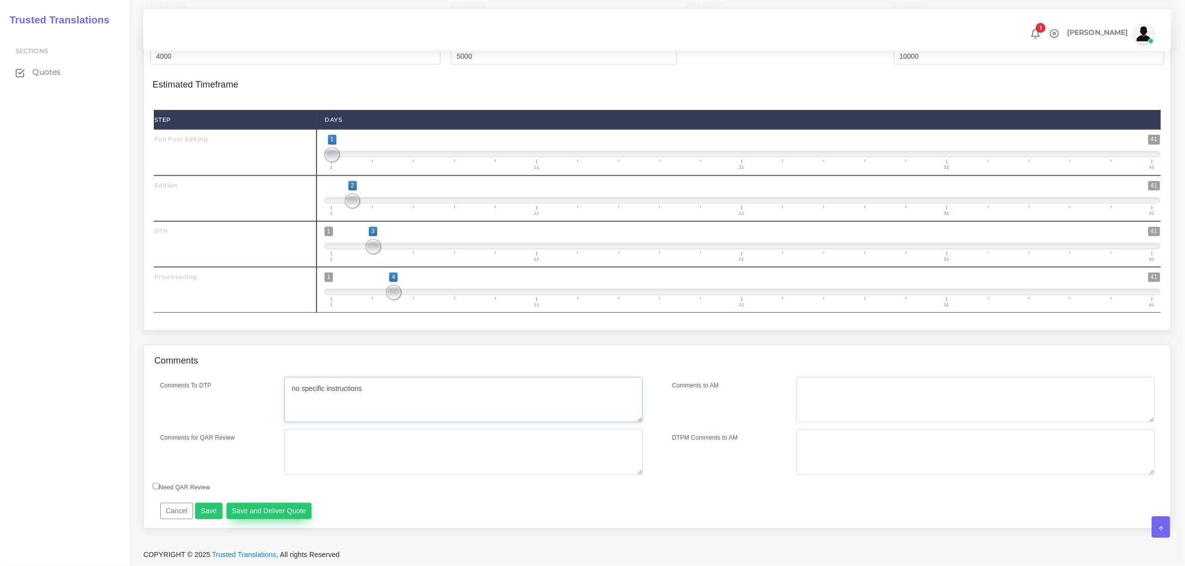
type textarea "no specific instructions"
click at [272, 516] on button "Save and Deliver Quote" at bounding box center [269, 511] width 86 height 17
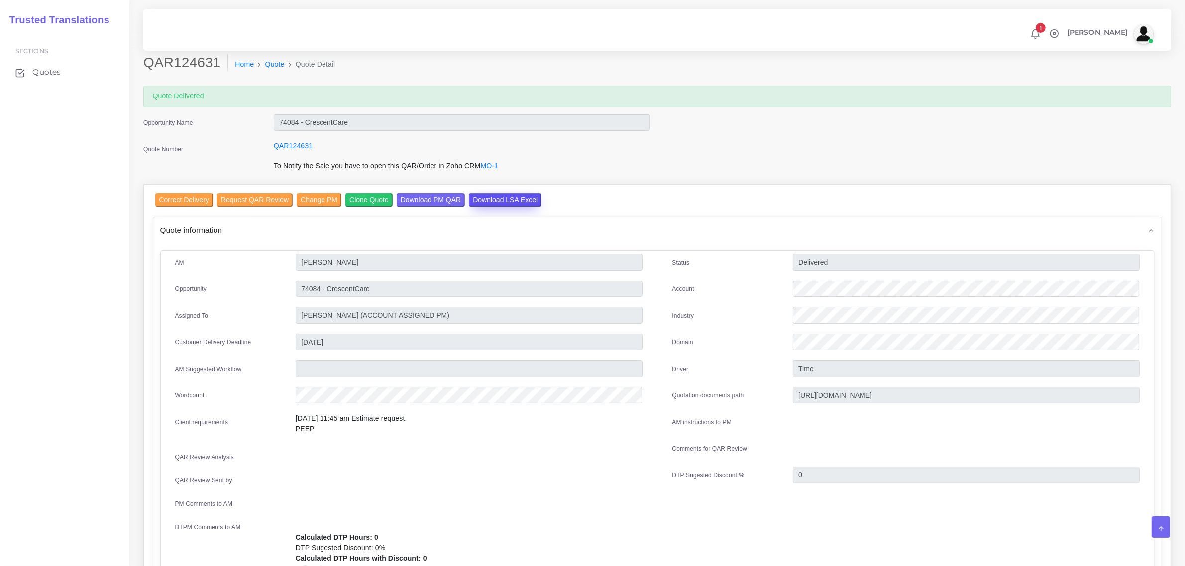
click at [492, 196] on input "Download LSA Excel" at bounding box center [505, 200] width 73 height 13
